Goal: Task Accomplishment & Management: Use online tool/utility

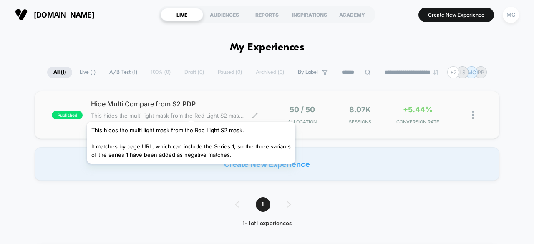
click at [191, 112] on span "This hides the multi light mask from the Red Light S2 mask. It matches by page …" at bounding box center [168, 115] width 155 height 7
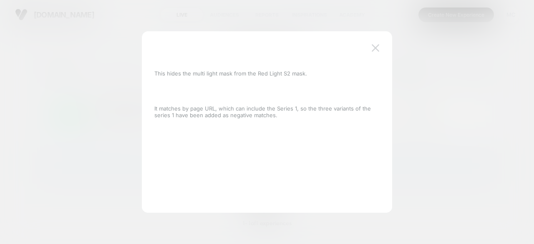
click at [374, 46] on img at bounding box center [376, 47] width 8 height 7
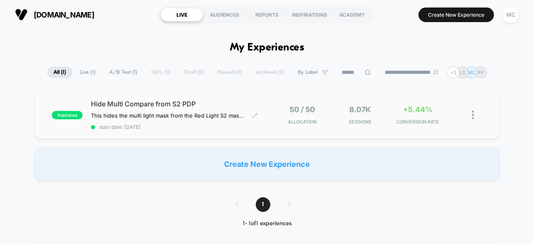
click at [149, 106] on span "Hide Multi Compare from S2 PDP" at bounding box center [179, 104] width 176 height 8
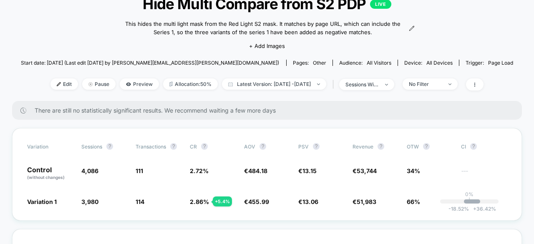
scroll to position [88, 0]
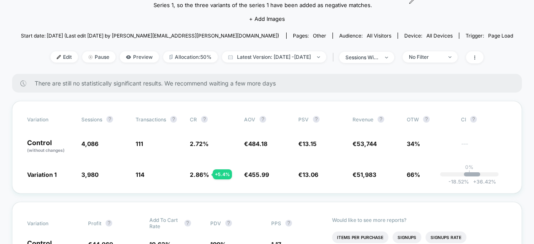
click at [64, 83] on span "There are still no statistically significant results. We recommend waiting a fe…" at bounding box center [270, 83] width 471 height 7
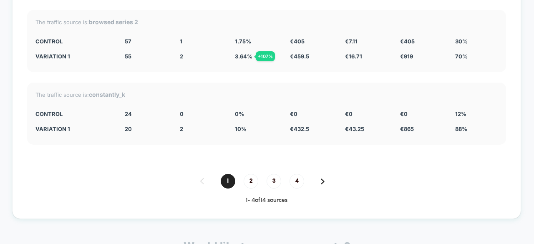
scroll to position [2159, 0]
click at [253, 174] on span "2" at bounding box center [251, 181] width 15 height 15
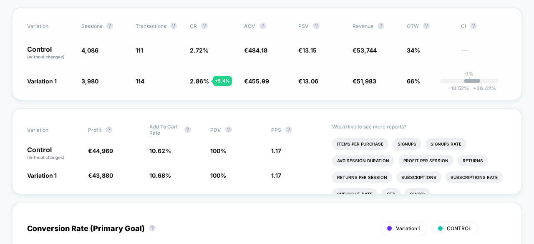
scroll to position [167, 0]
